Goal: Transaction & Acquisition: Purchase product/service

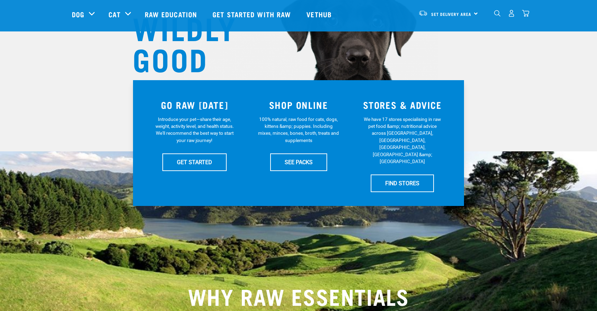
scroll to position [85, 0]
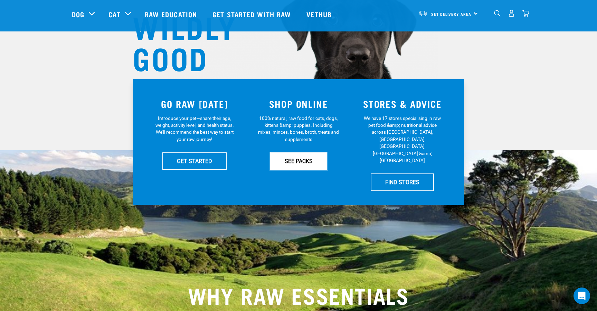
click at [292, 159] on link "SEE PACKS" at bounding box center [298, 160] width 57 height 17
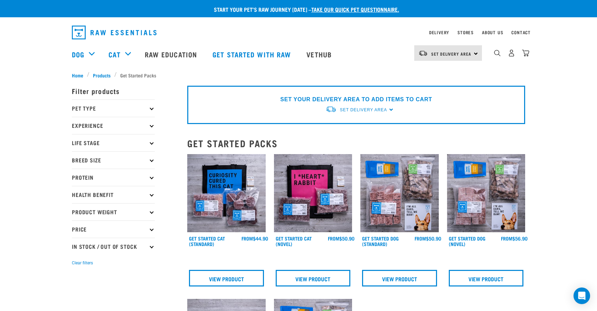
click at [107, 125] on p "Experience" at bounding box center [113, 125] width 83 height 17
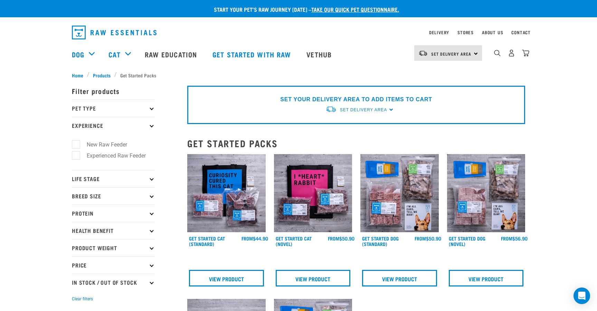
click at [107, 125] on p "Experience" at bounding box center [113, 125] width 83 height 17
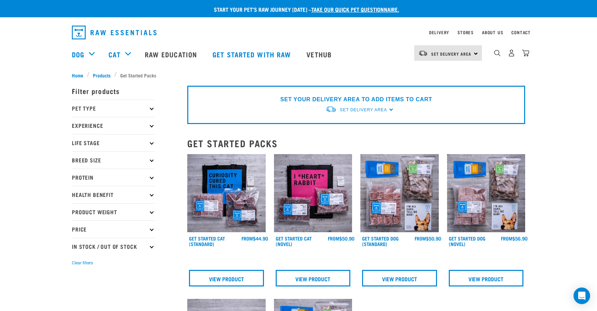
click at [115, 108] on p "Pet Type" at bounding box center [113, 108] width 83 height 17
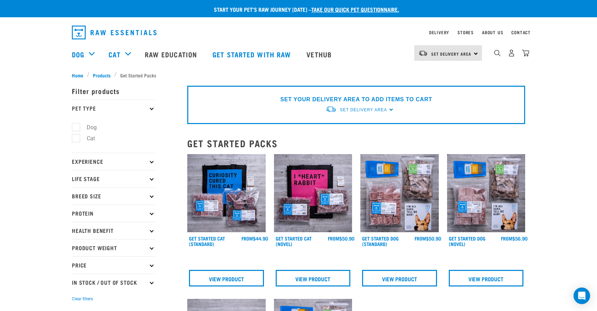
click at [115, 108] on p "Pet Type" at bounding box center [113, 108] width 83 height 17
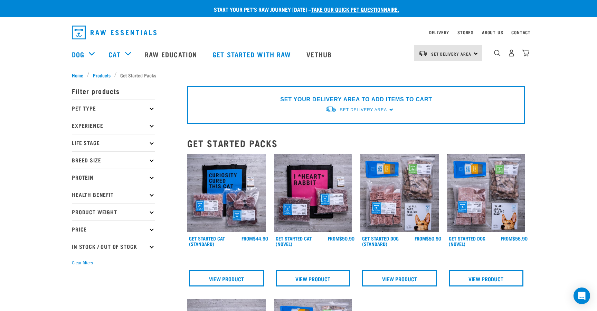
click at [115, 108] on p "Pet Type" at bounding box center [113, 108] width 83 height 17
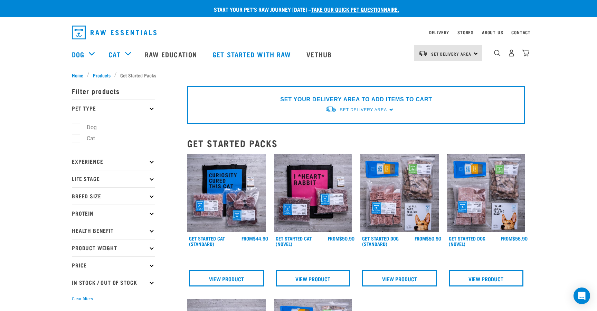
click at [76, 128] on label "Dog" at bounding box center [88, 127] width 24 height 9
click at [76, 128] on input "Dog" at bounding box center [74, 126] width 4 height 4
checkbox input "true"
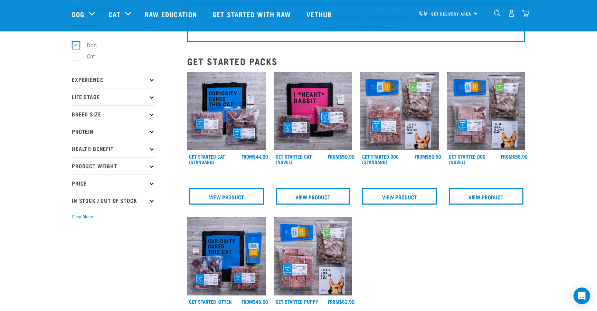
scroll to position [45, 0]
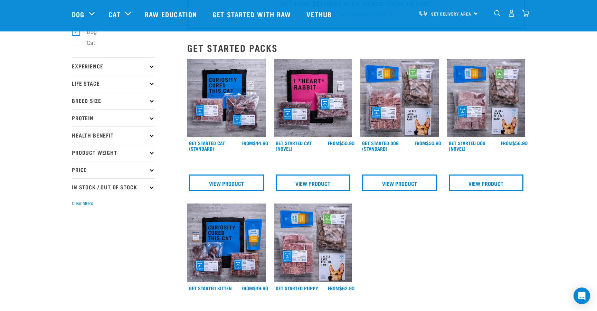
click at [115, 60] on p "Experience" at bounding box center [113, 65] width 83 height 17
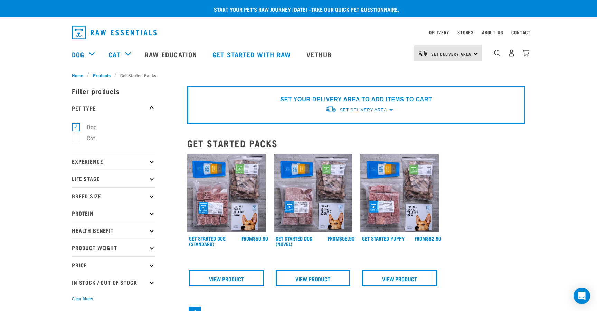
click at [99, 162] on p "Experience" at bounding box center [113, 161] width 83 height 17
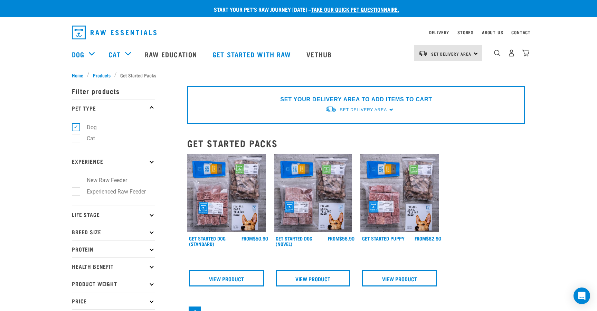
click at [76, 192] on label "Experienced Raw Feeder" at bounding box center [112, 191] width 73 height 9
click at [76, 192] on input "Experienced Raw Feeder" at bounding box center [74, 190] width 4 height 4
checkbox input "true"
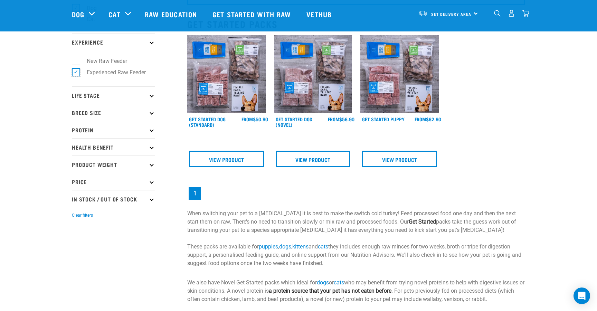
scroll to position [72, 0]
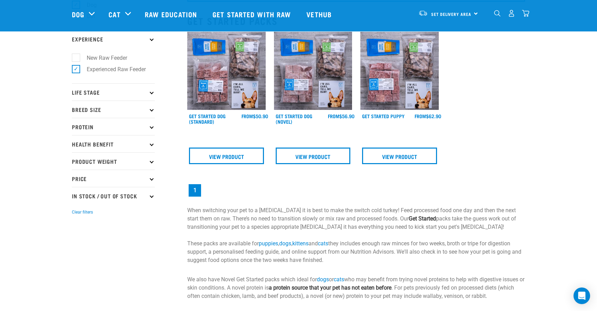
click at [111, 93] on p "Life Stage" at bounding box center [113, 91] width 83 height 17
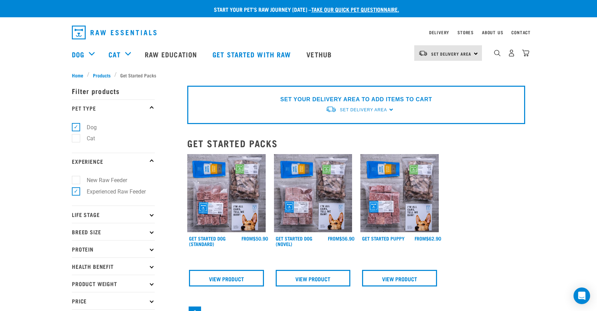
click at [82, 214] on p "Life Stage" at bounding box center [113, 214] width 83 height 17
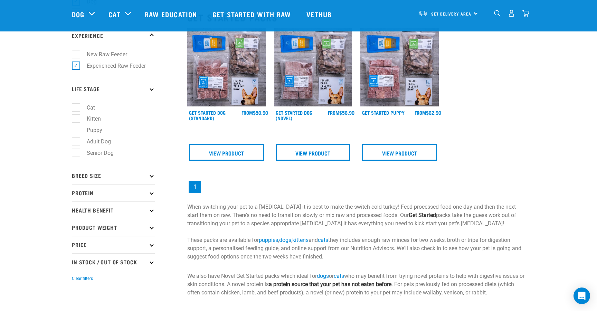
scroll to position [76, 0]
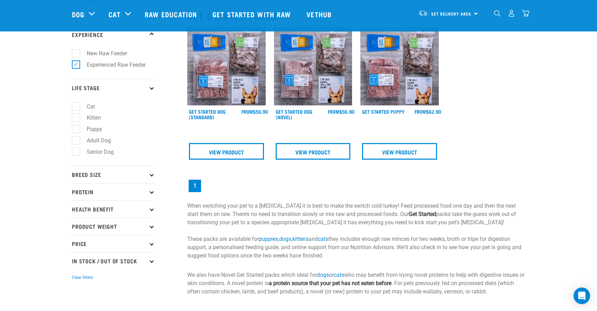
click at [76, 144] on label "Adult Dog" at bounding box center [95, 140] width 38 height 9
click at [76, 141] on input "Adult Dog" at bounding box center [74, 139] width 4 height 4
checkbox input "true"
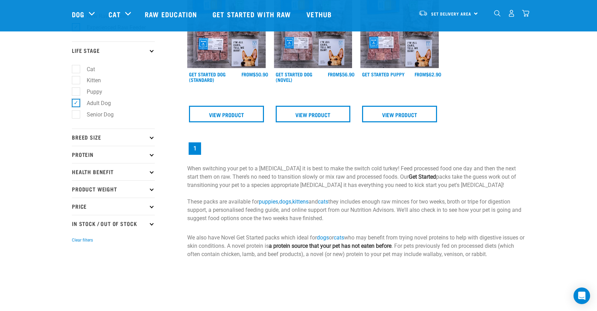
scroll to position [118, 0]
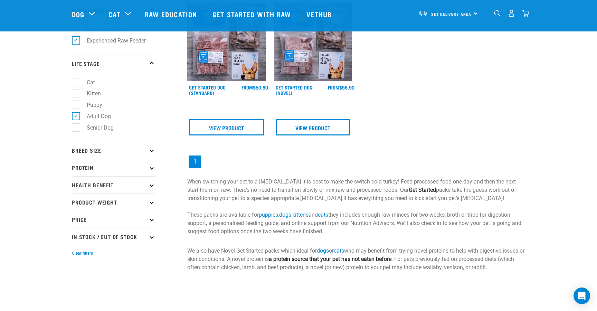
scroll to position [118, 0]
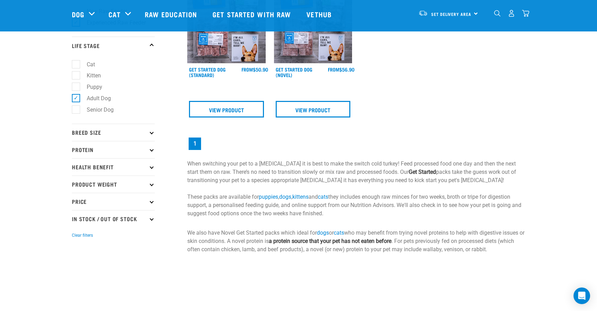
click at [124, 135] on p "Breed Size" at bounding box center [113, 132] width 83 height 17
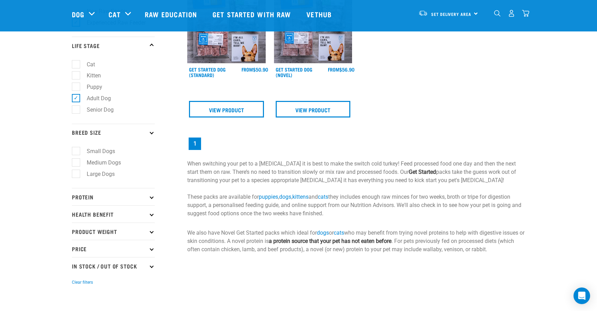
click at [78, 164] on label "Medium Dogs" at bounding box center [100, 162] width 48 height 9
click at [76, 164] on input "Medium Dogs" at bounding box center [74, 161] width 4 height 4
click at [77, 166] on label "Medium Dogs" at bounding box center [100, 162] width 48 height 9
click at [76, 164] on input "Medium Dogs" at bounding box center [74, 161] width 4 height 4
checkbox input "false"
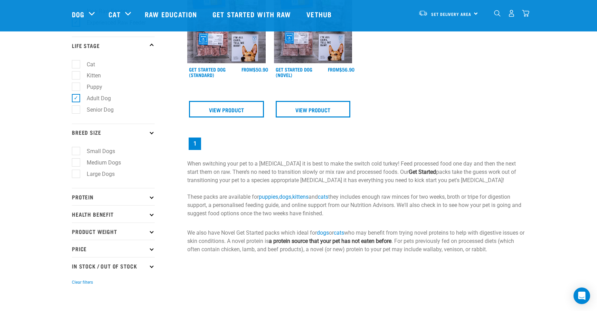
click at [77, 178] on label "Large Dogs" at bounding box center [97, 174] width 42 height 9
click at [76, 175] on input "Large Dogs" at bounding box center [74, 172] width 4 height 4
checkbox input "true"
click at [95, 205] on p "Protein" at bounding box center [113, 196] width 83 height 17
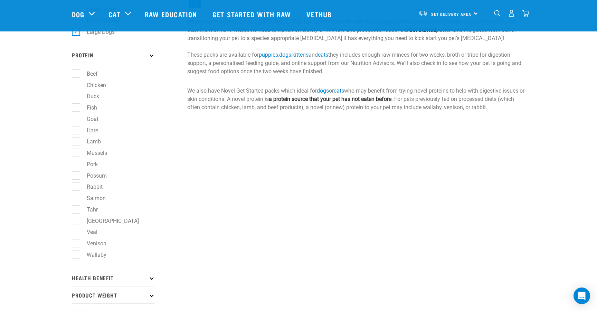
scroll to position [261, 0]
click at [79, 247] on label "Venison" at bounding box center [93, 243] width 34 height 9
click at [76, 244] on input "Venison" at bounding box center [74, 242] width 4 height 4
checkbox input "true"
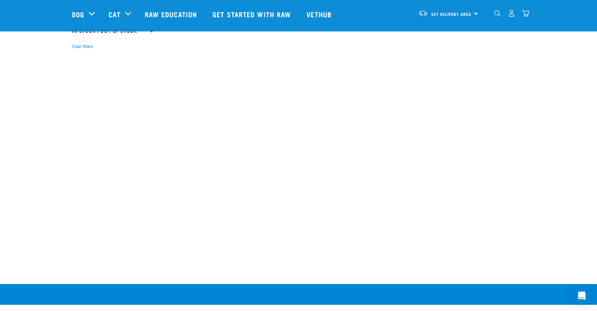
scroll to position [584, 0]
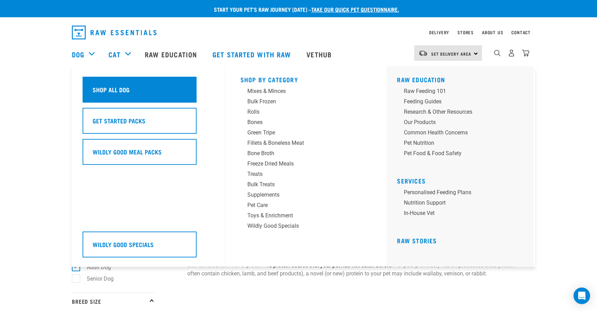
click at [114, 86] on h5 "Shop All Dog" at bounding box center [111, 89] width 37 height 9
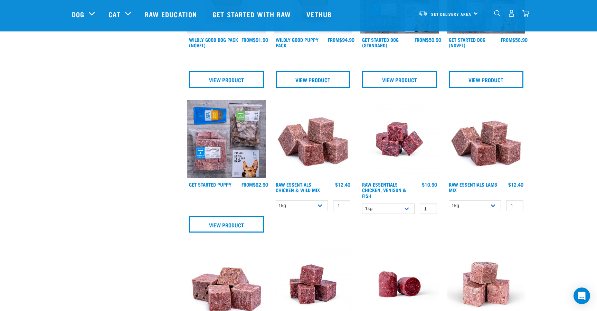
scroll to position [294, 0]
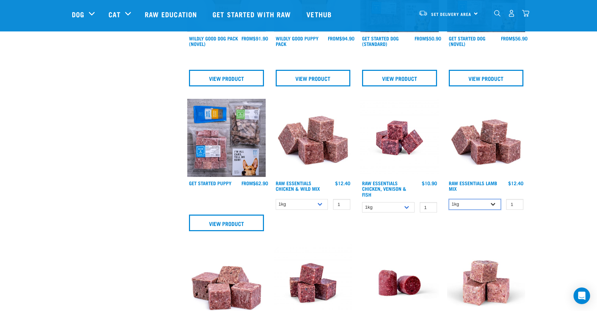
click at [477, 200] on select "1kg 3kg Bulk (10kg)" at bounding box center [475, 204] width 53 height 11
select select "341961"
click at [449, 199] on select "1kg 3kg Bulk (10kg)" at bounding box center [475, 204] width 53 height 11
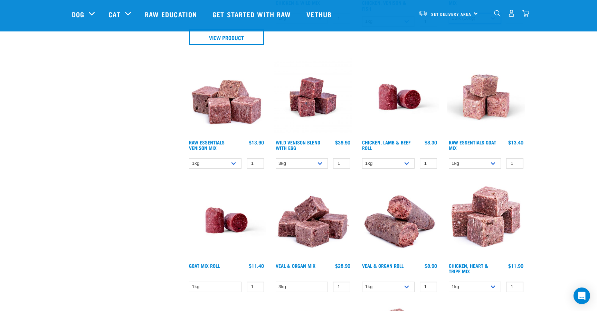
scroll to position [481, 0]
click at [310, 162] on select "3kg Bulk (10kg)" at bounding box center [302, 163] width 53 height 11
select select "50722"
click at [276, 158] on select "3kg Bulk (10kg)" at bounding box center [302, 163] width 53 height 11
